Goal: Task Accomplishment & Management: Use online tool/utility

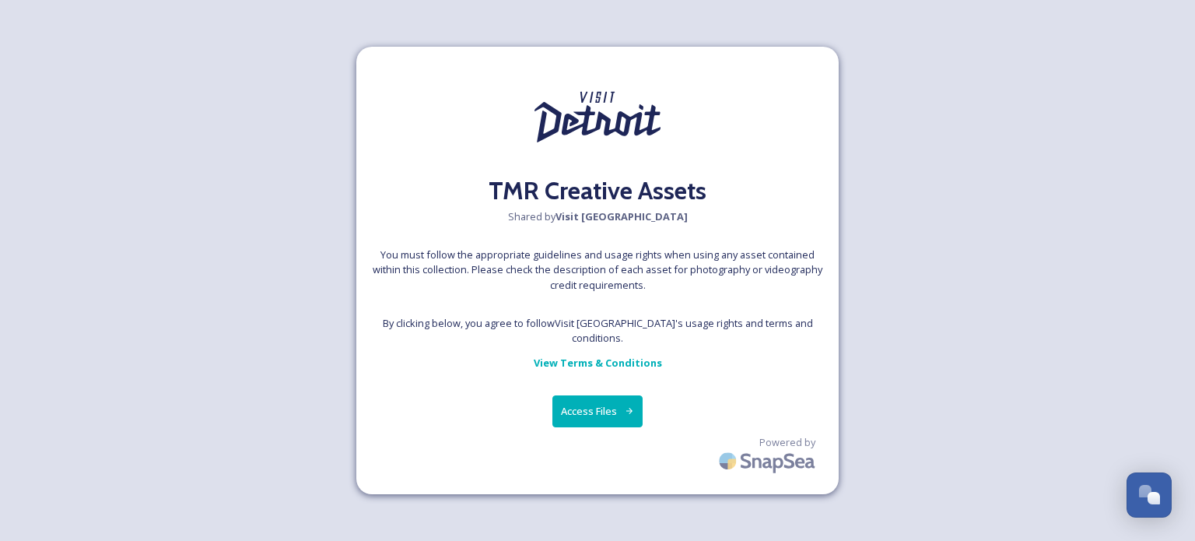
click at [601, 401] on button "Access Files" at bounding box center [598, 411] width 91 height 32
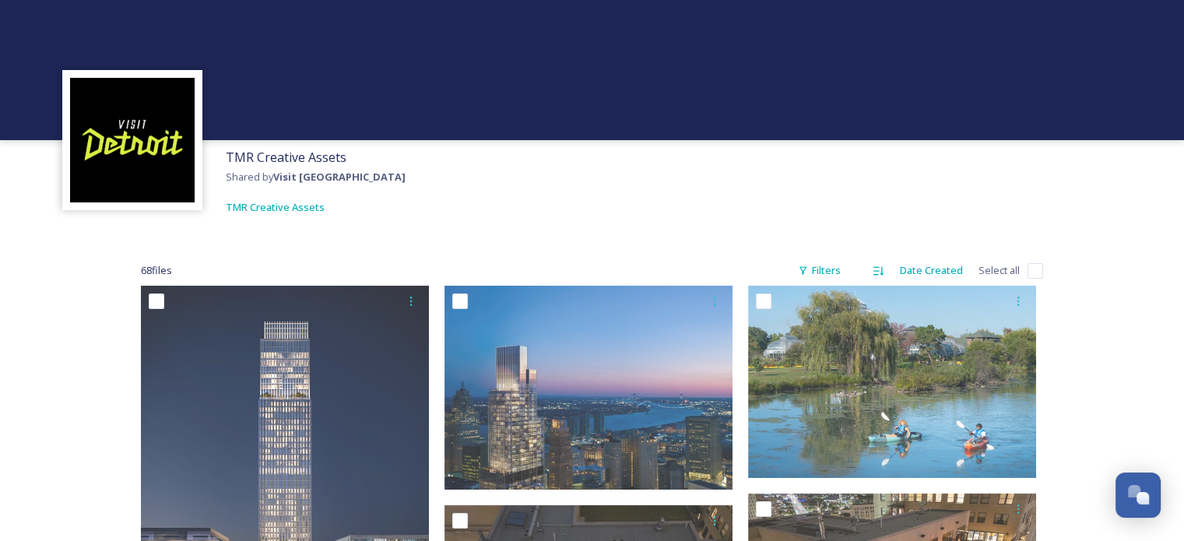
click at [1029, 270] on input "checkbox" at bounding box center [1035, 271] width 16 height 16
checkbox input "true"
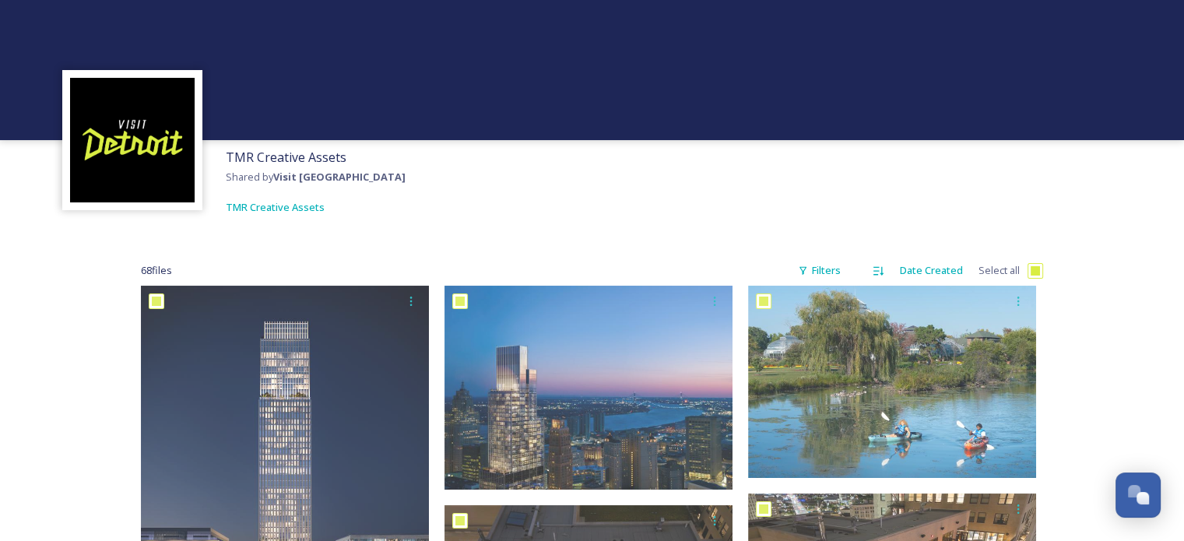
checkbox input "true"
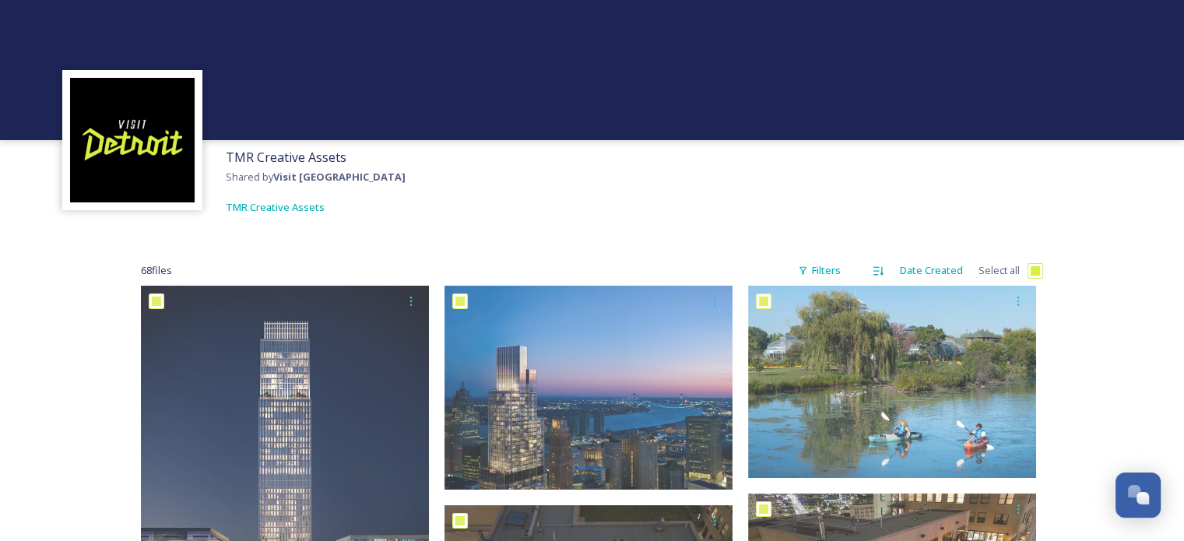
checkbox input "true"
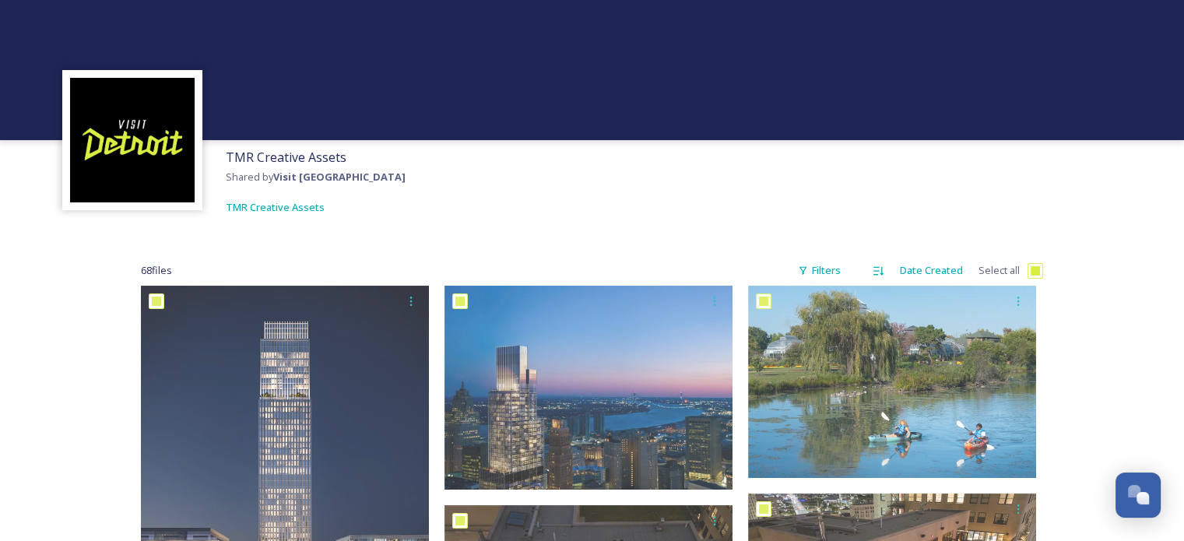
checkbox input "true"
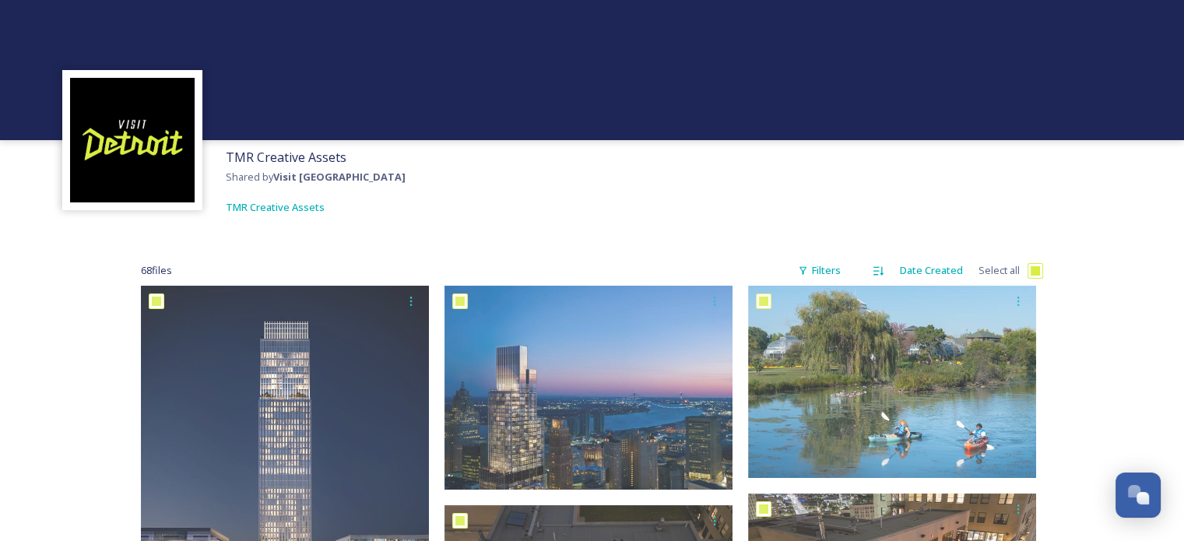
checkbox input "true"
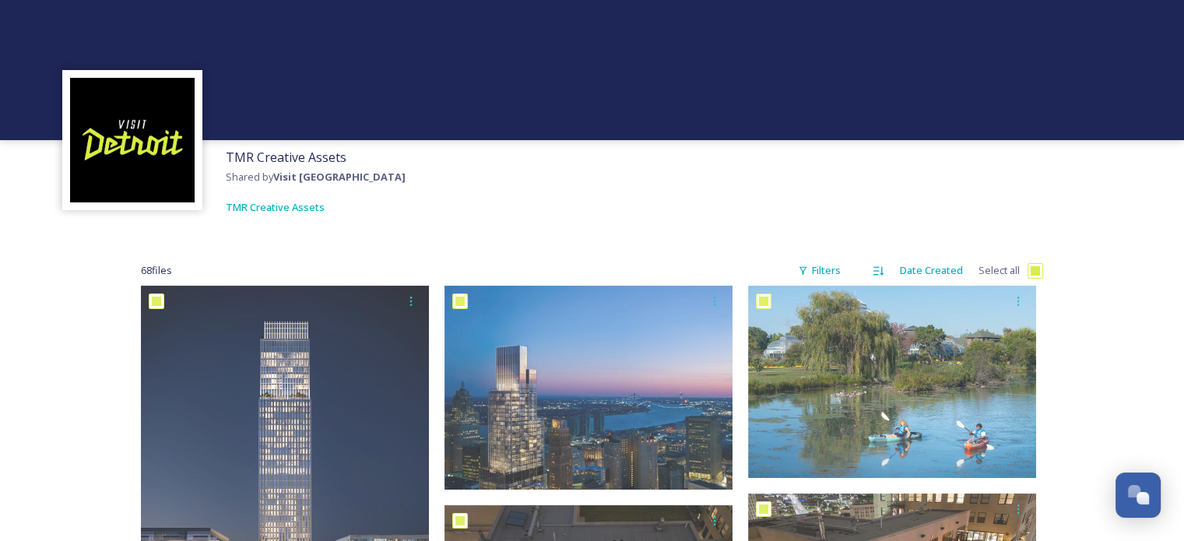
checkbox input "true"
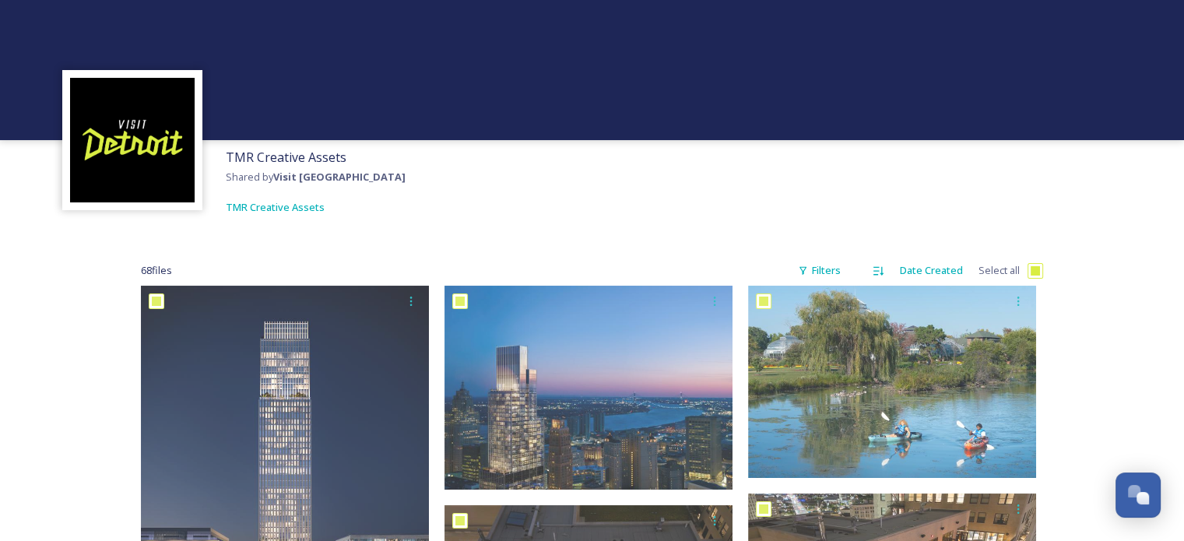
checkbox input "true"
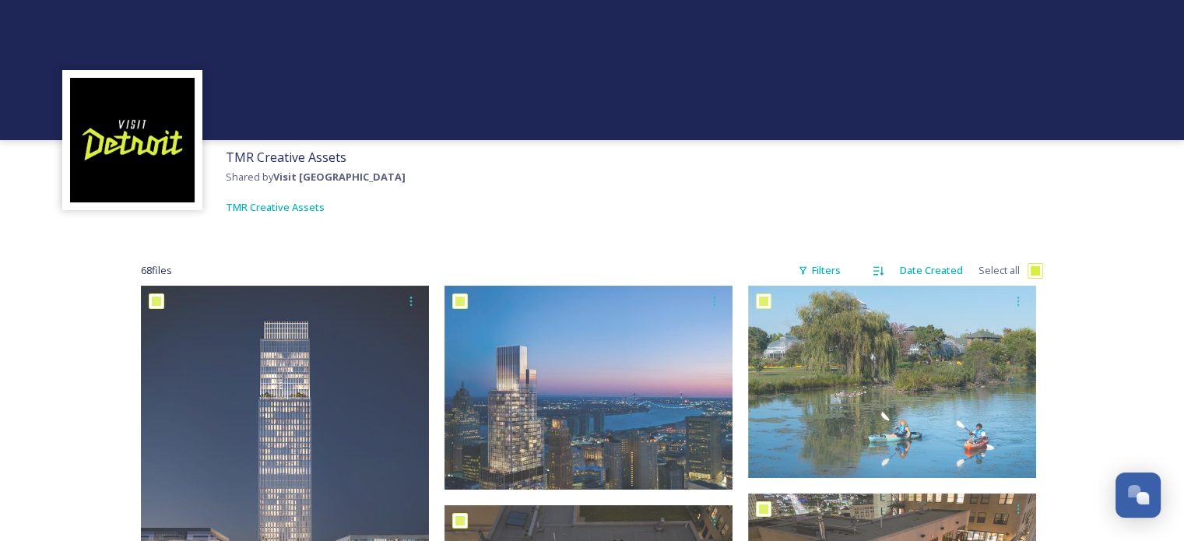
checkbox input "true"
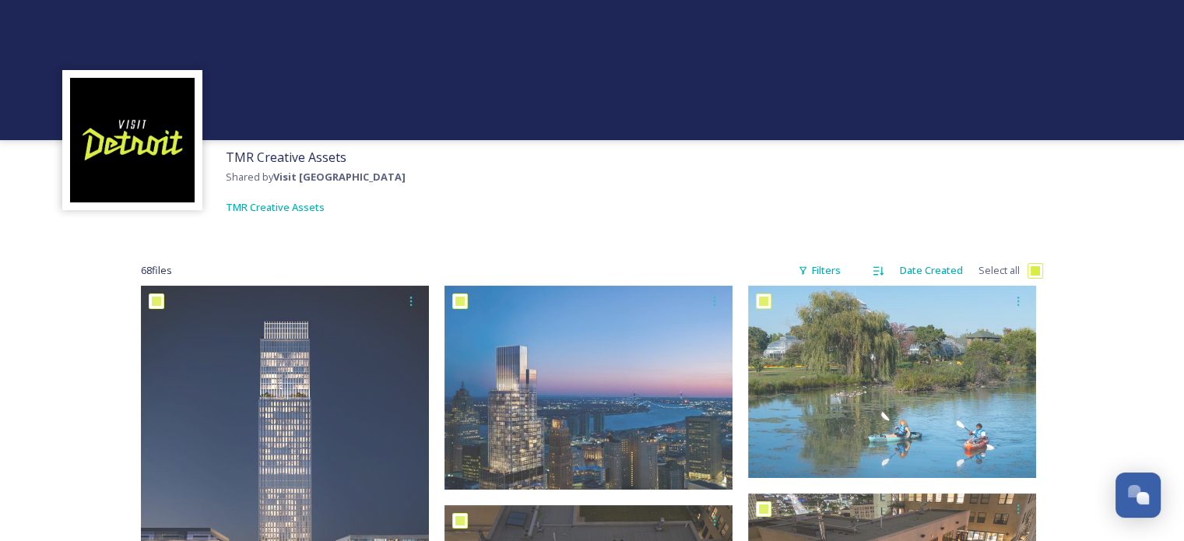
checkbox input "true"
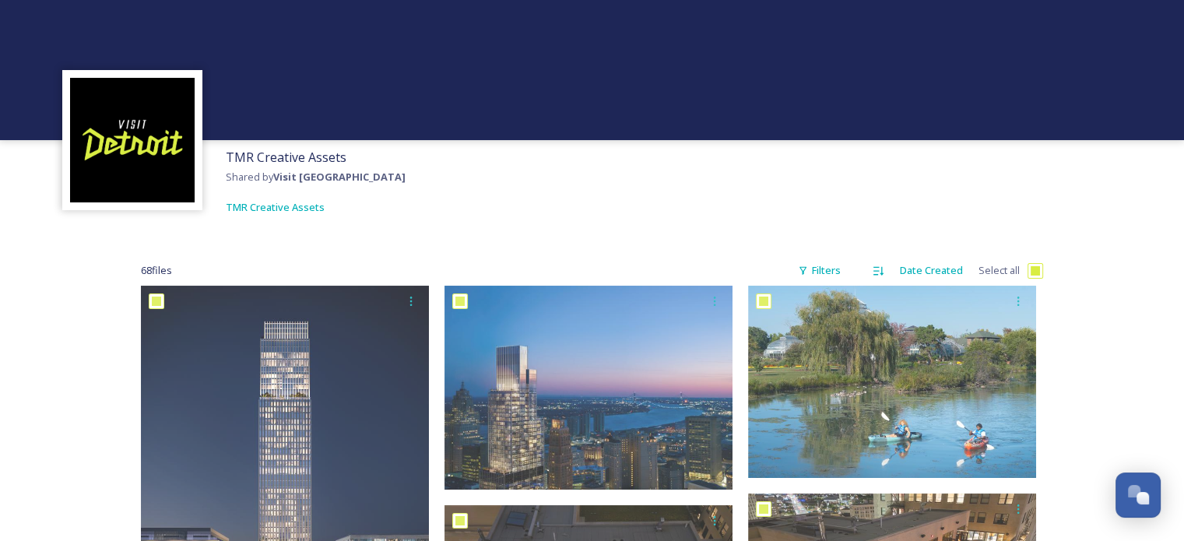
checkbox input "true"
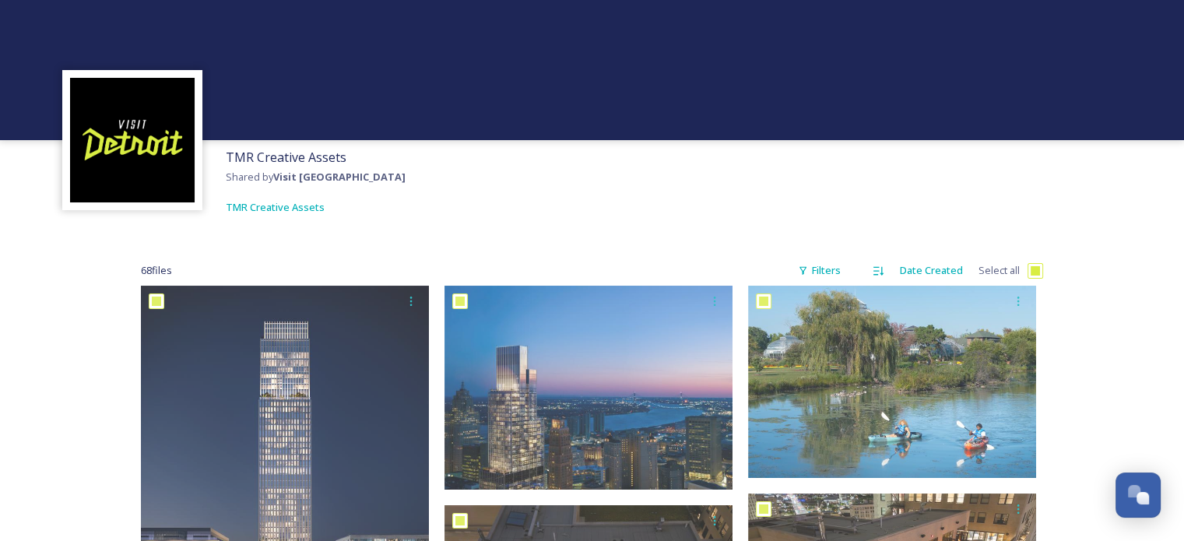
checkbox input "true"
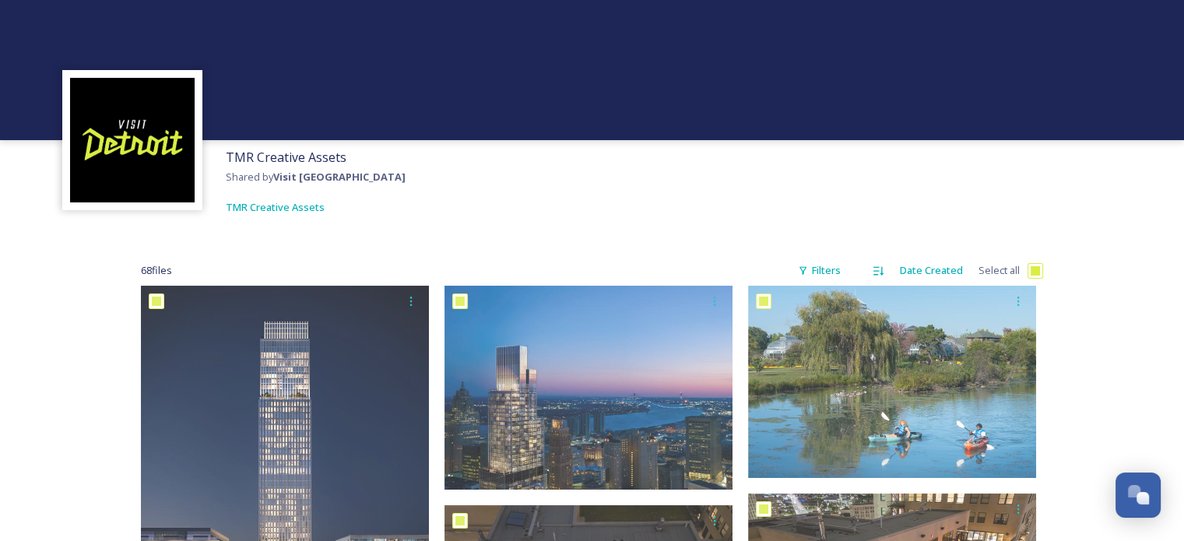
checkbox input "true"
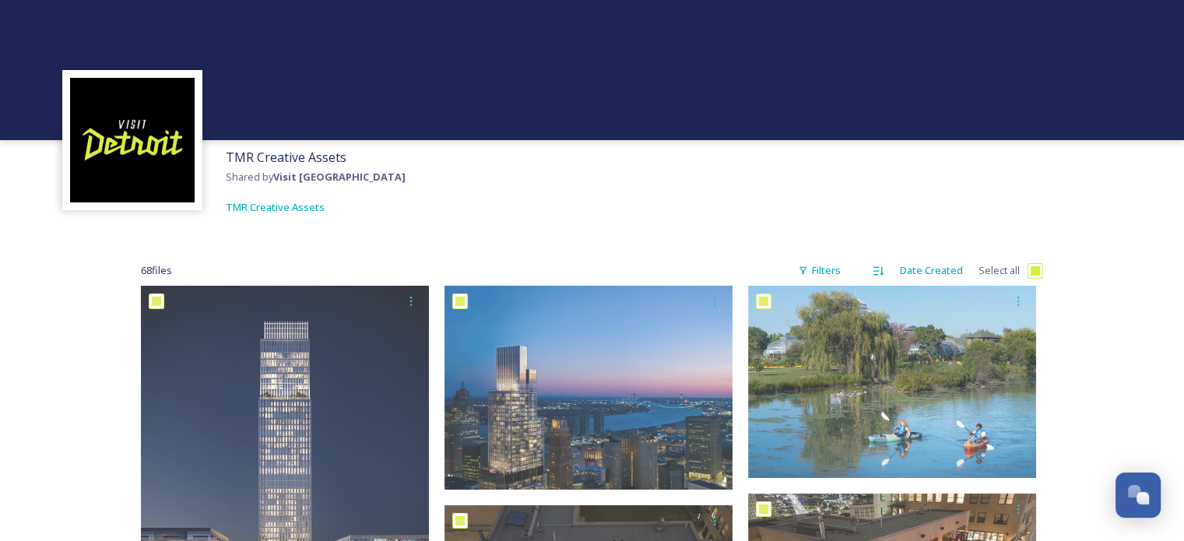
checkbox input "true"
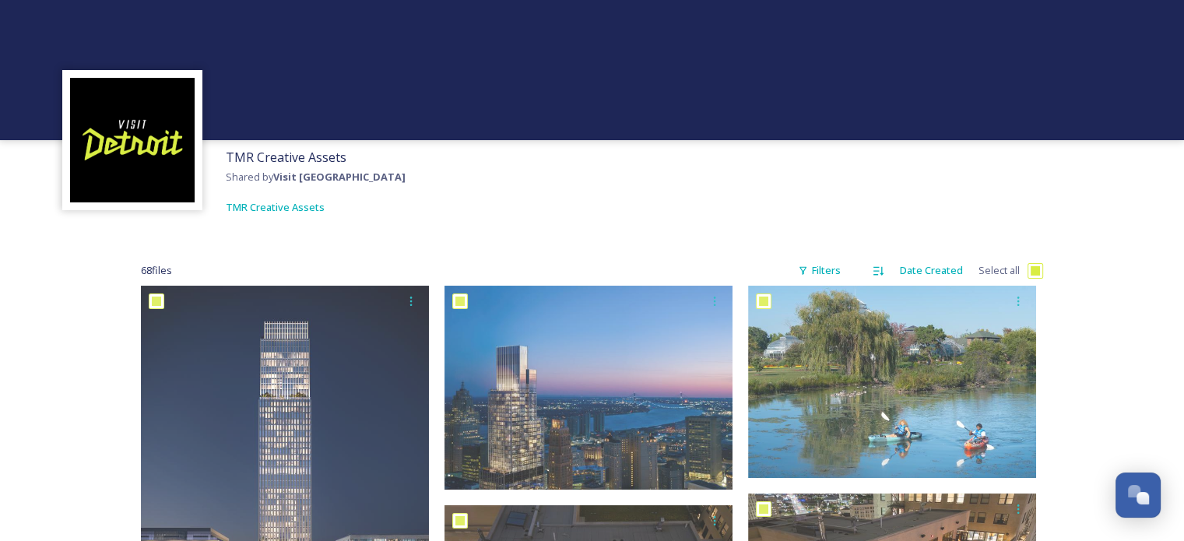
checkbox input "true"
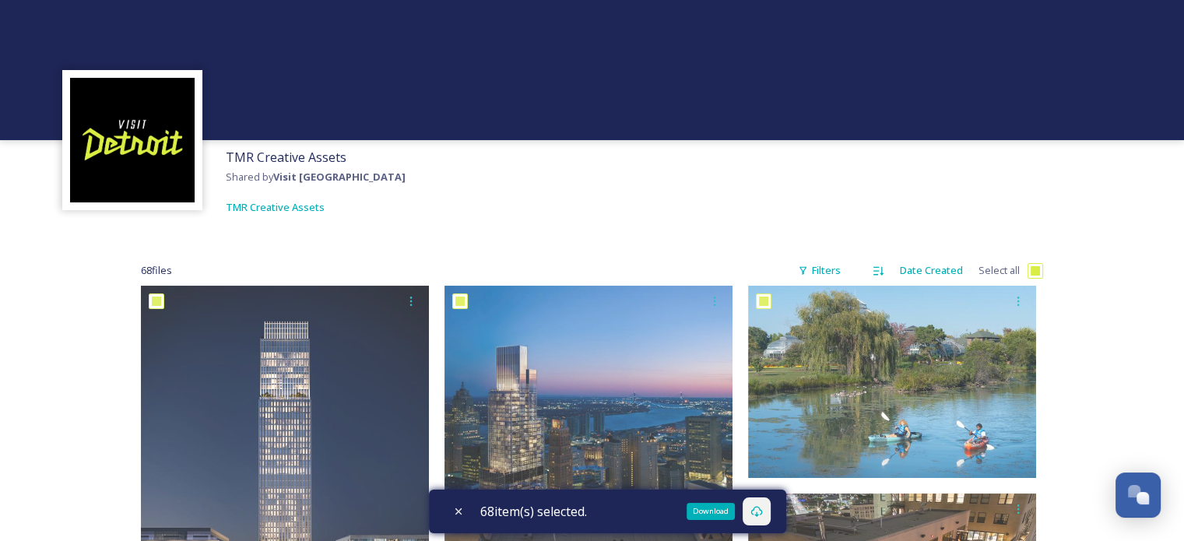
click at [759, 513] on icon at bounding box center [756, 511] width 12 height 12
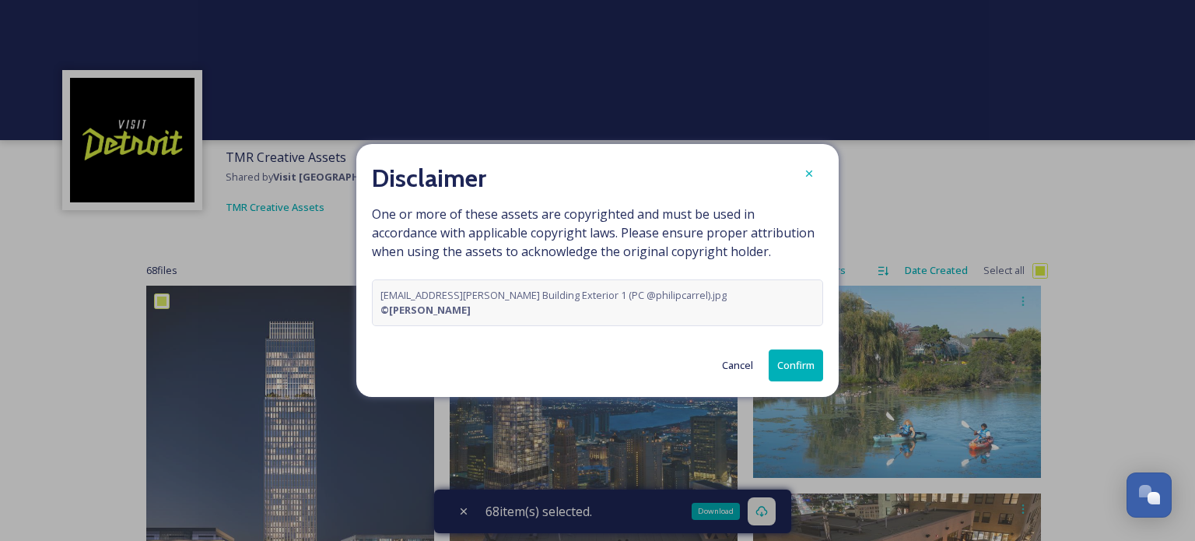
click at [788, 360] on button "Confirm" at bounding box center [796, 365] width 54 height 32
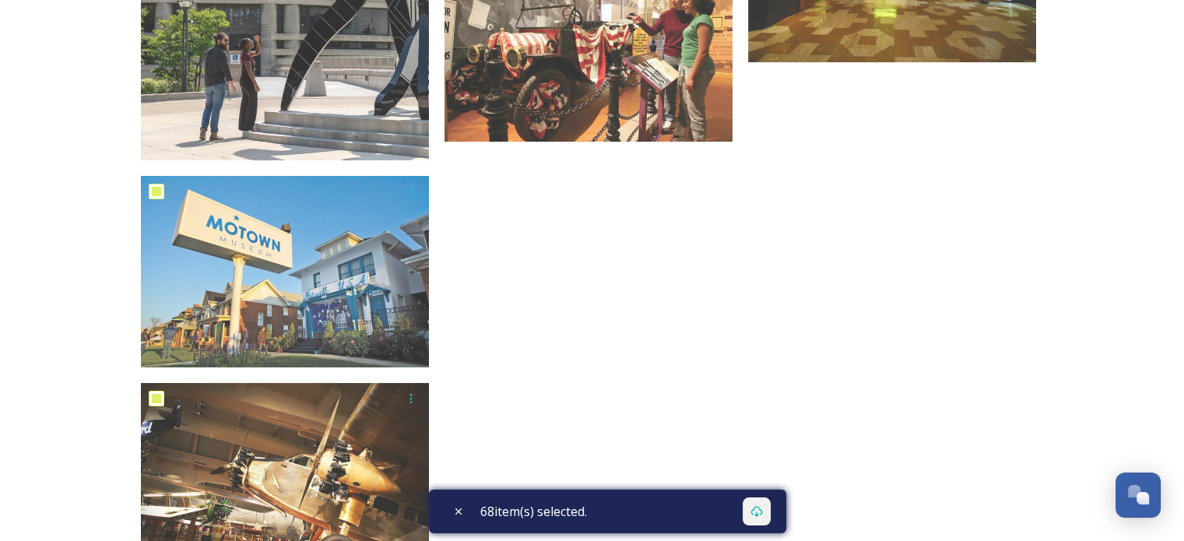
scroll to position [6058, 0]
